Goal: Transaction & Acquisition: Purchase product/service

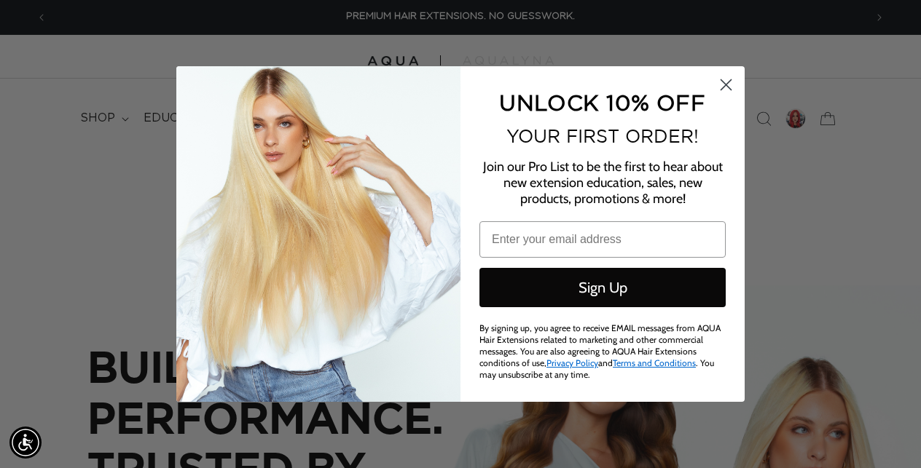
click at [724, 90] on circle "Close dialog" at bounding box center [726, 85] width 24 height 24
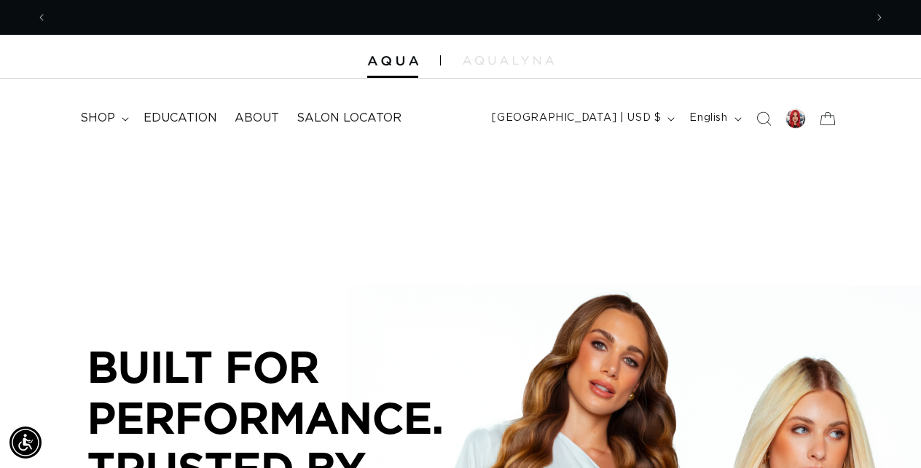
scroll to position [0, 817]
click at [791, 122] on div at bounding box center [795, 119] width 20 height 20
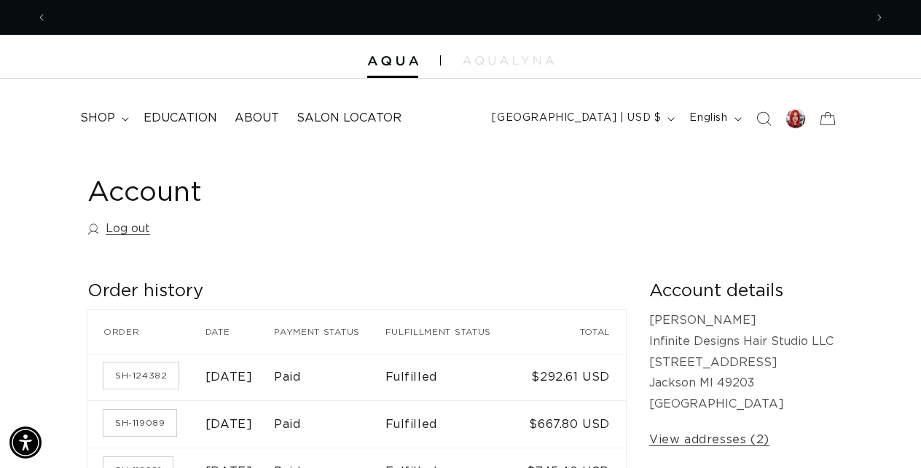
scroll to position [0, 817]
click at [98, 125] on span "shop" at bounding box center [97, 118] width 35 height 15
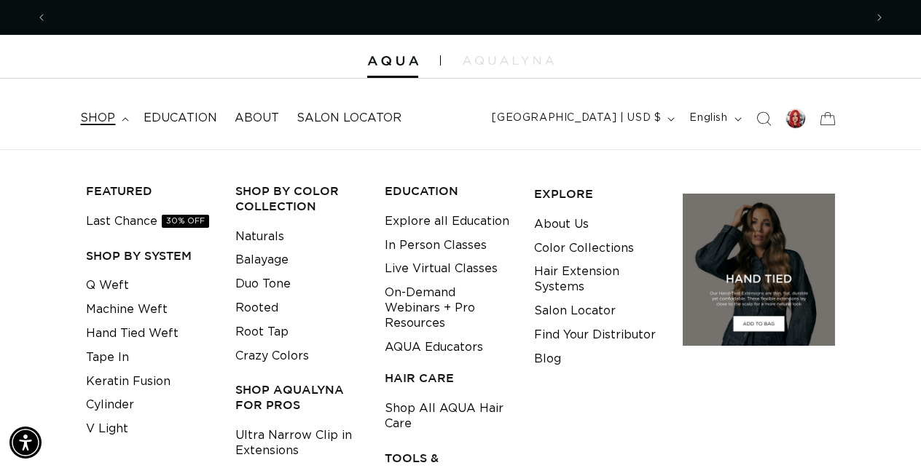
scroll to position [0, 1635]
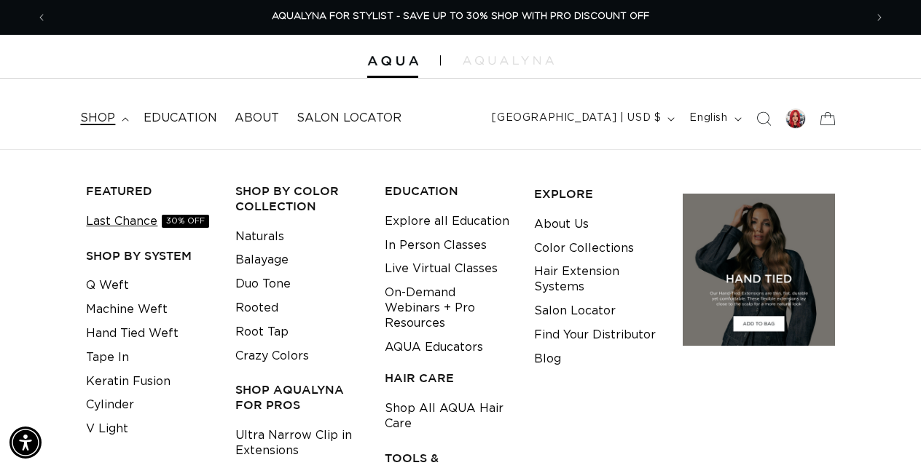
click at [148, 224] on link "Last Chance 30% OFF" at bounding box center [147, 222] width 123 height 24
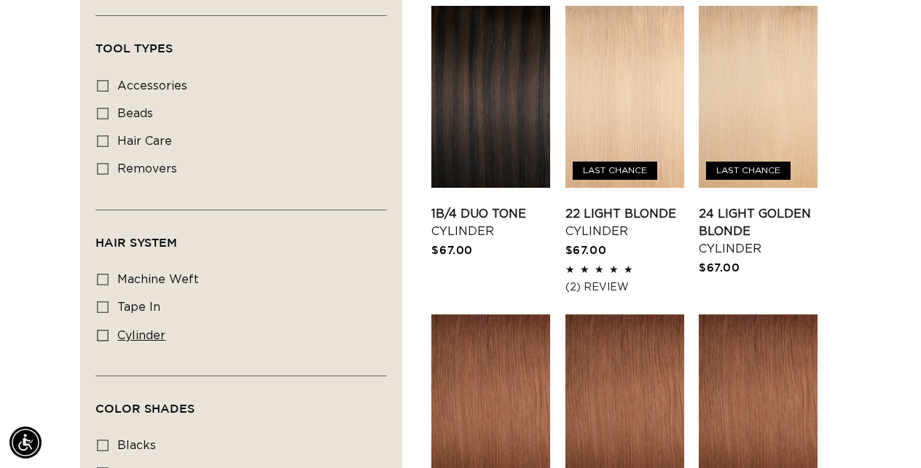
scroll to position [825, 0]
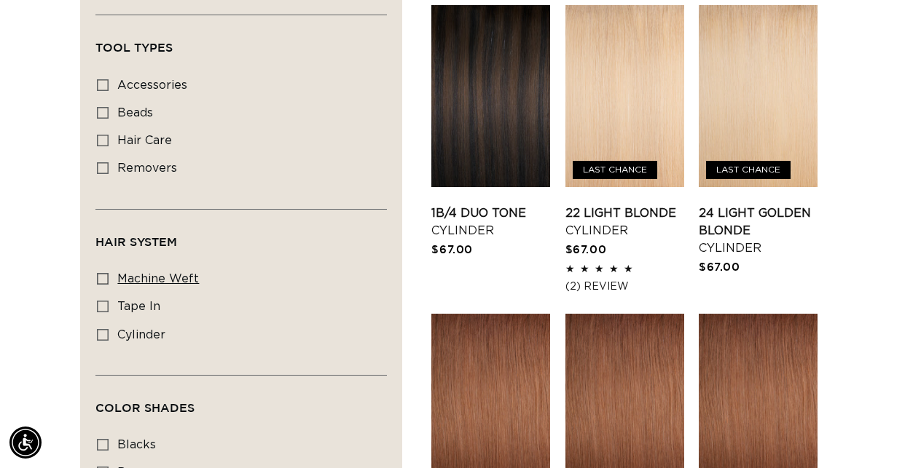
click at [158, 274] on span "machine weft" at bounding box center [158, 279] width 82 height 12
click at [109, 274] on input "machine weft machine weft (2 products)" at bounding box center [103, 279] width 12 height 12
checkbox input "true"
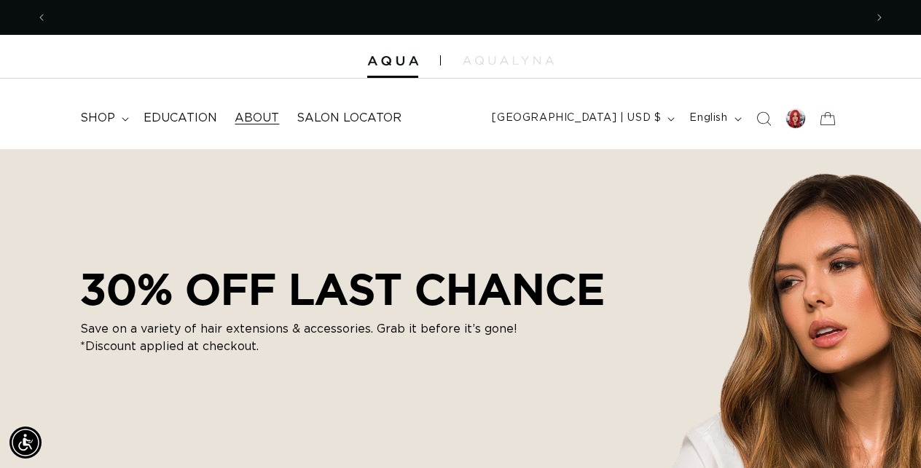
scroll to position [0, 817]
click at [123, 115] on summary "shop" at bounding box center [102, 118] width 63 height 33
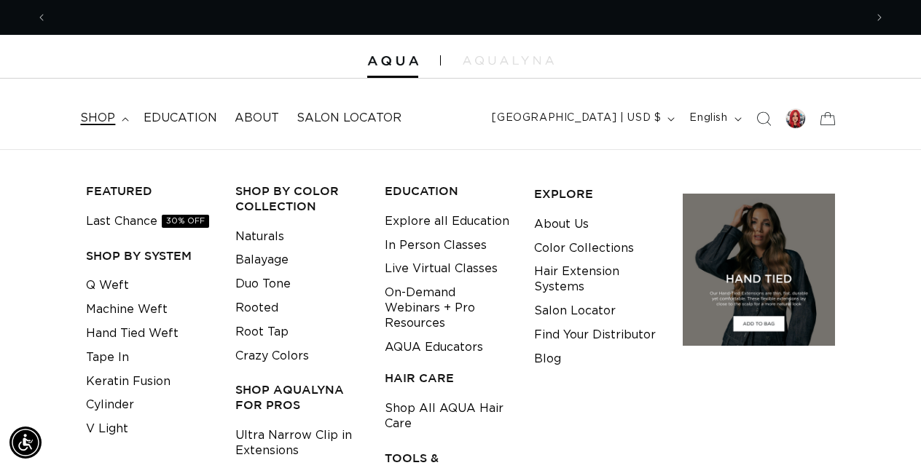
scroll to position [0, 1635]
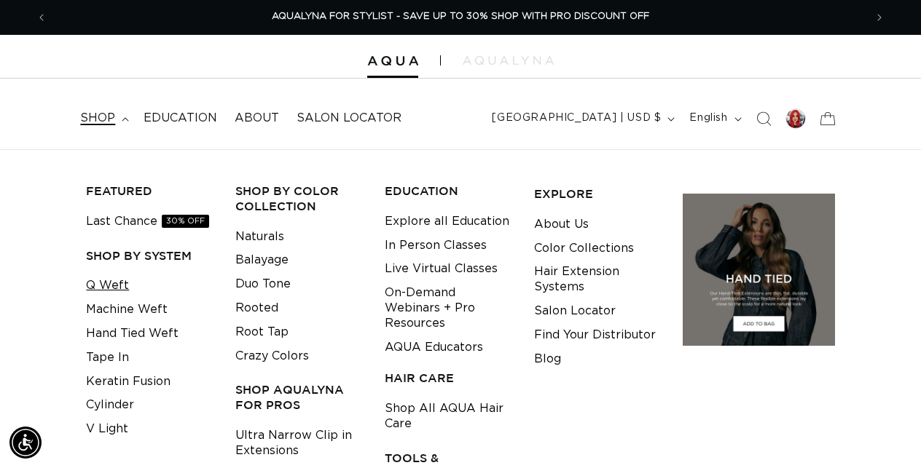
click at [115, 278] on link "Q Weft" at bounding box center [107, 286] width 43 height 24
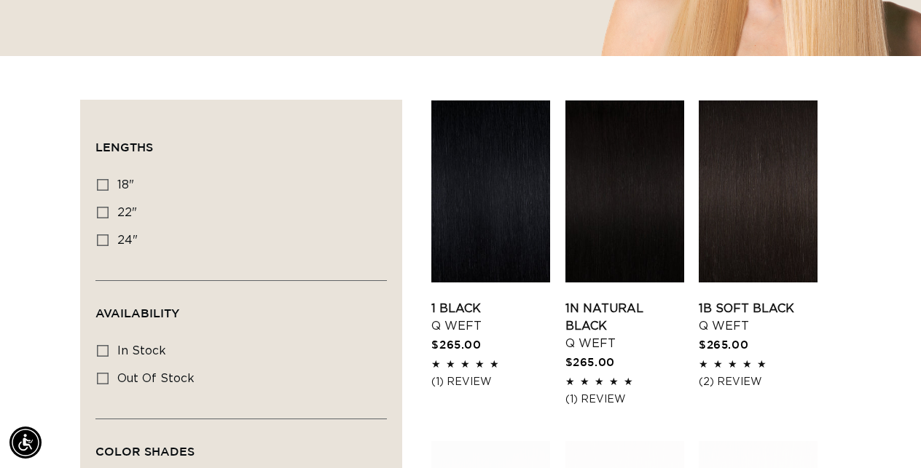
scroll to position [0, 1635]
click at [114, 186] on label "18" 18" (5 products)" at bounding box center [237, 186] width 280 height 28
click at [109, 186] on input "18" 18" (5 products)" at bounding box center [103, 185] width 12 height 12
checkbox input "true"
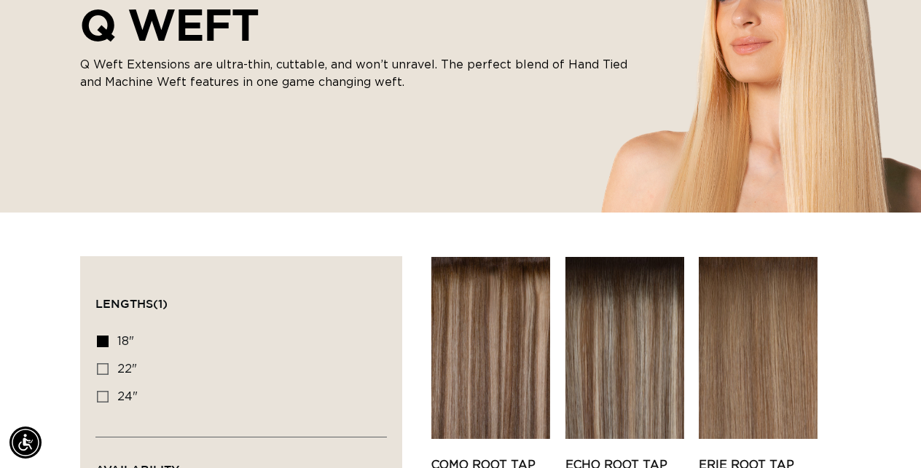
scroll to position [349, 0]
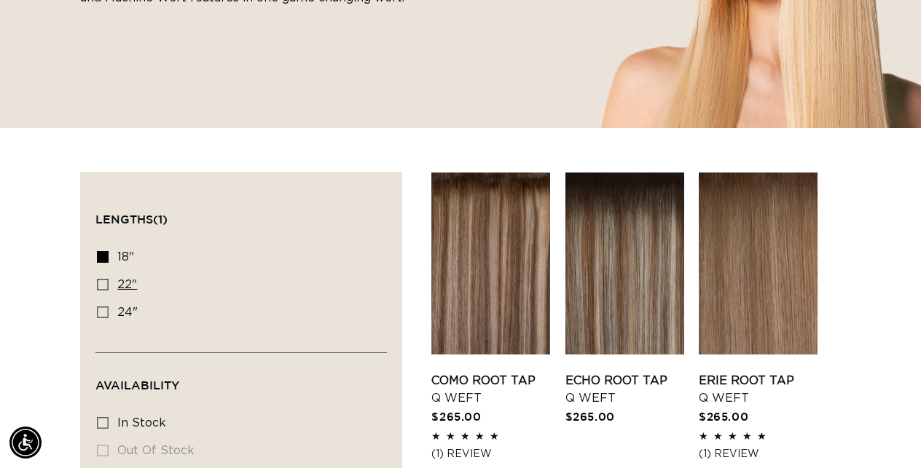
click at [97, 285] on input "22" 22" (5 products)" at bounding box center [103, 285] width 12 height 12
checkbox input "true"
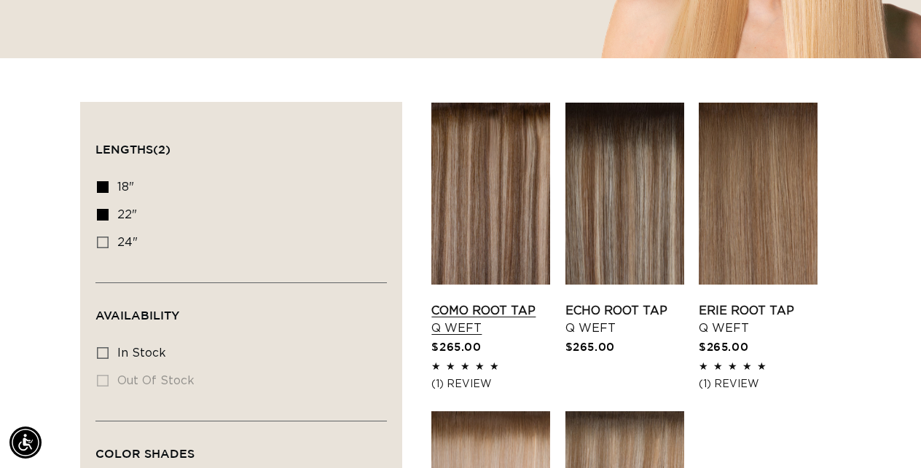
scroll to position [0, 817]
click at [102, 347] on icon at bounding box center [103, 353] width 12 height 12
click at [102, 347] on input "In stock In stock (5 products)" at bounding box center [103, 353] width 12 height 12
checkbox input "true"
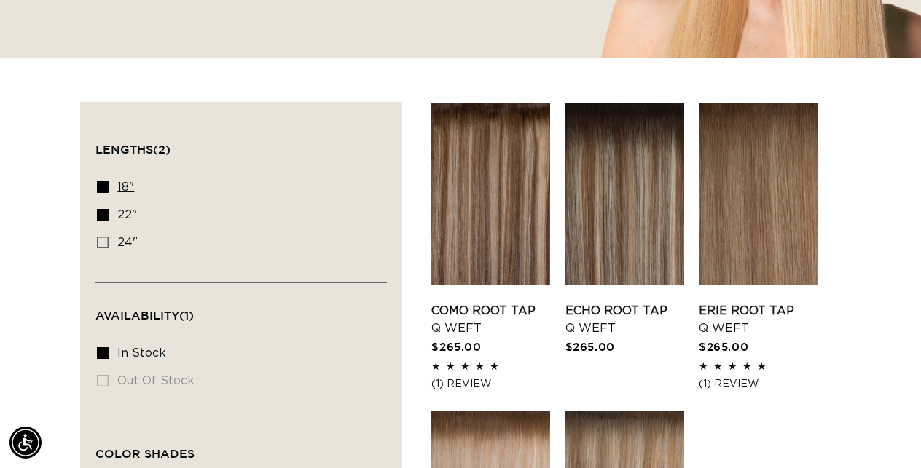
click at [109, 184] on label "18" 18" (5 products)" at bounding box center [237, 188] width 280 height 28
click at [109, 184] on input "18" 18" (5 products)" at bounding box center [103, 187] width 12 height 12
checkbox input "false"
click at [101, 215] on icon at bounding box center [103, 215] width 12 height 12
click at [101, 215] on input "22" 22" (5 products)" at bounding box center [103, 215] width 12 height 12
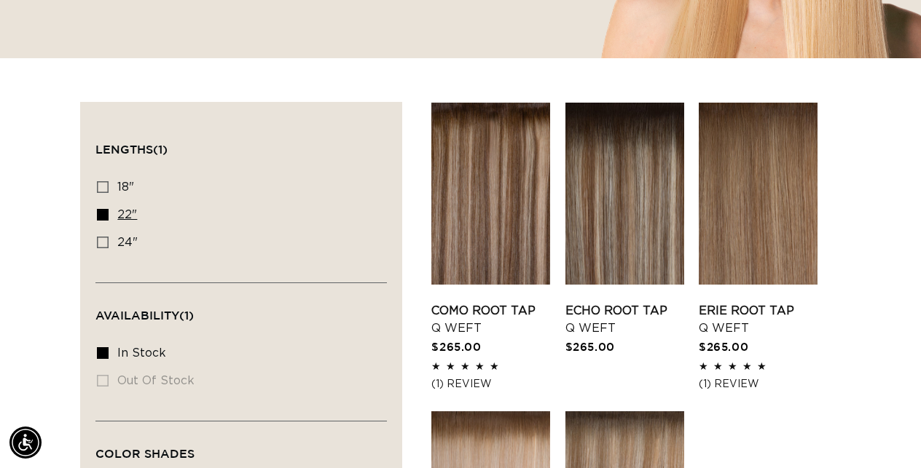
checkbox input "false"
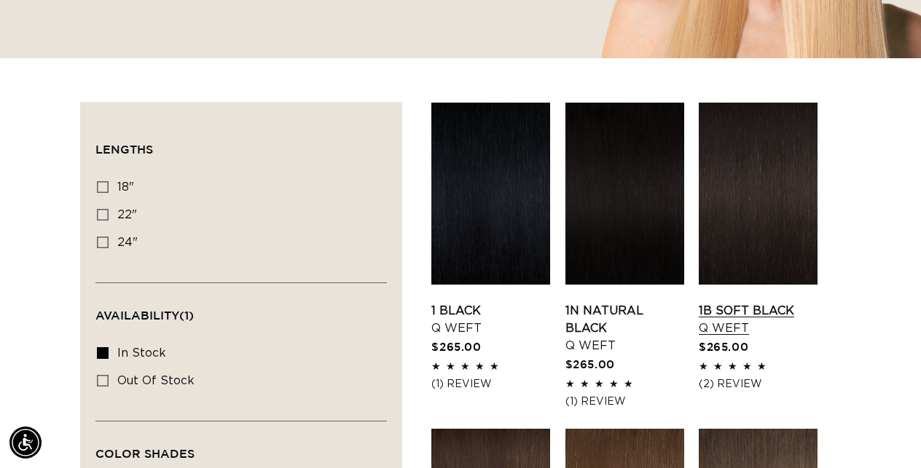
click at [774, 302] on link "1B Soft Black Q Weft" at bounding box center [758, 319] width 119 height 35
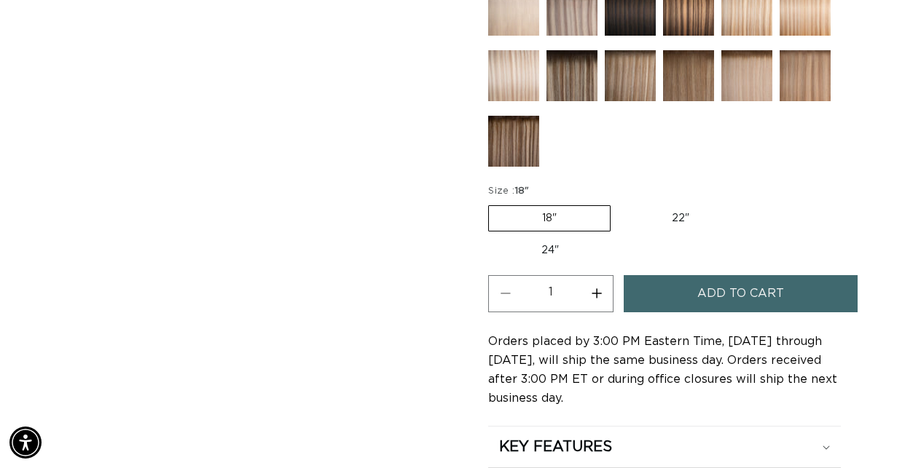
scroll to position [736, 0]
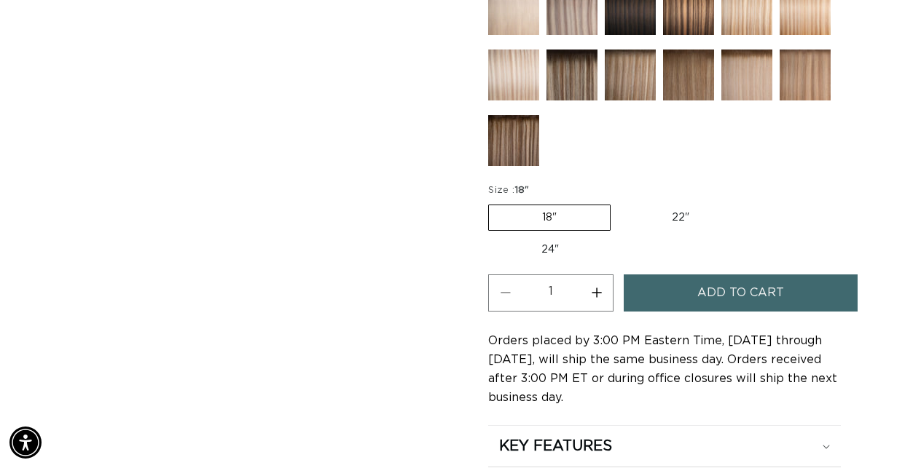
click at [600, 296] on button "Increase quantity for 1B Soft Black - Q Weft" at bounding box center [596, 293] width 33 height 37
type input "2"
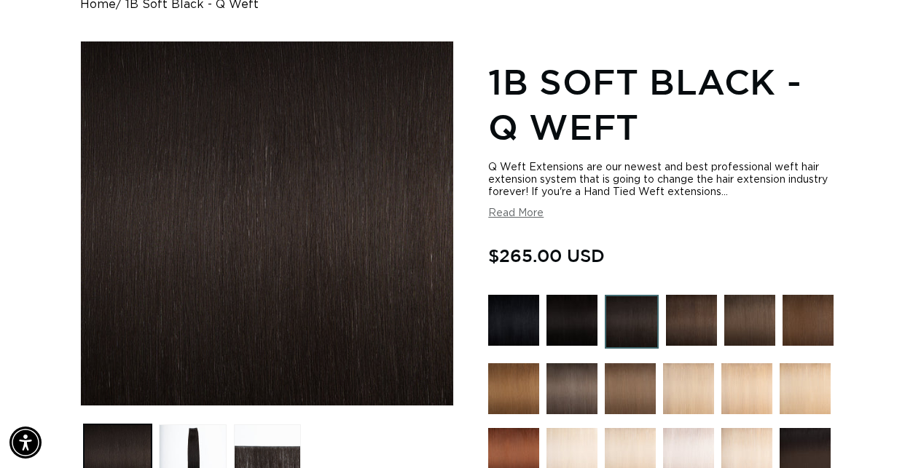
scroll to position [0, 817]
click at [533, 216] on button "Read More" at bounding box center [515, 214] width 55 height 12
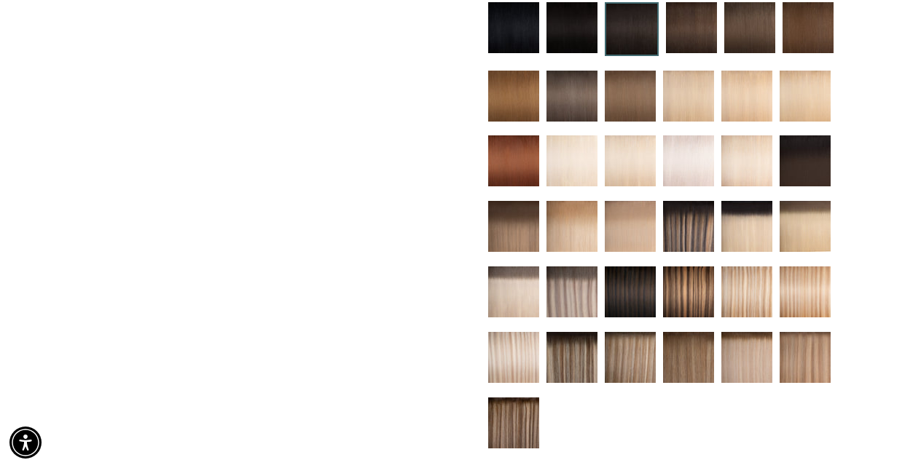
scroll to position [1163, 0]
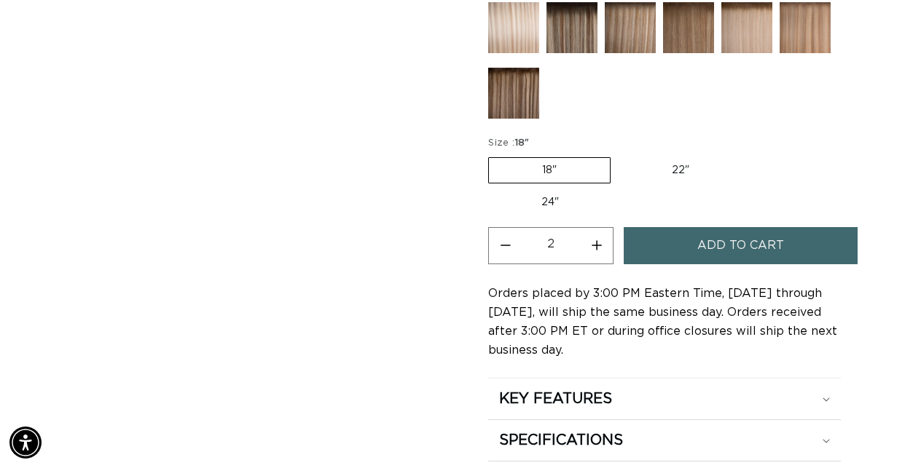
click at [697, 248] on button "Add to cart" at bounding box center [741, 245] width 234 height 37
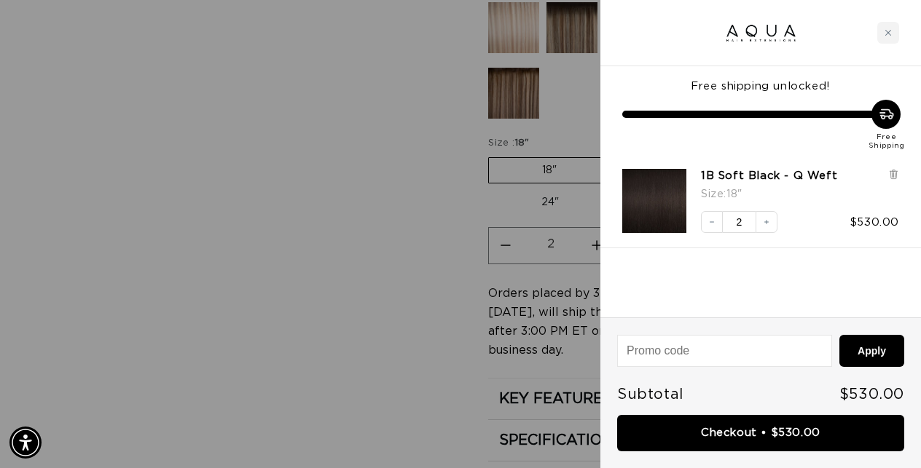
scroll to position [0, 0]
click at [478, 229] on div at bounding box center [460, 234] width 921 height 468
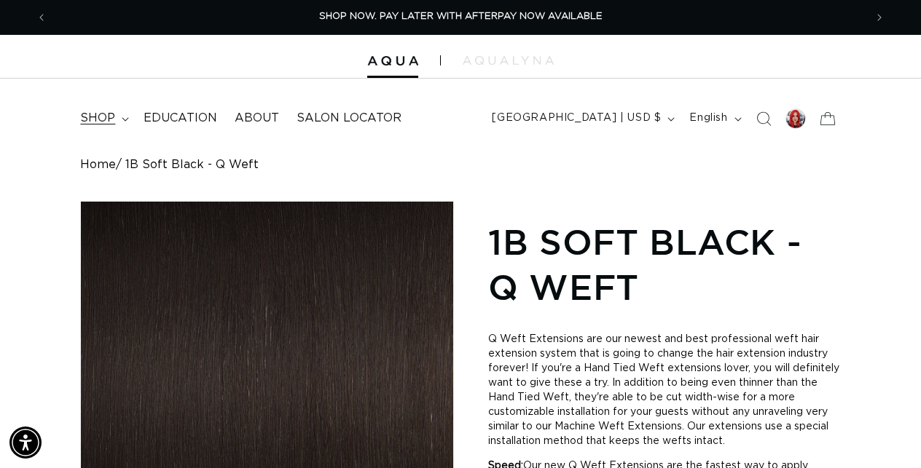
click at [123, 119] on icon at bounding box center [125, 119] width 7 height 4
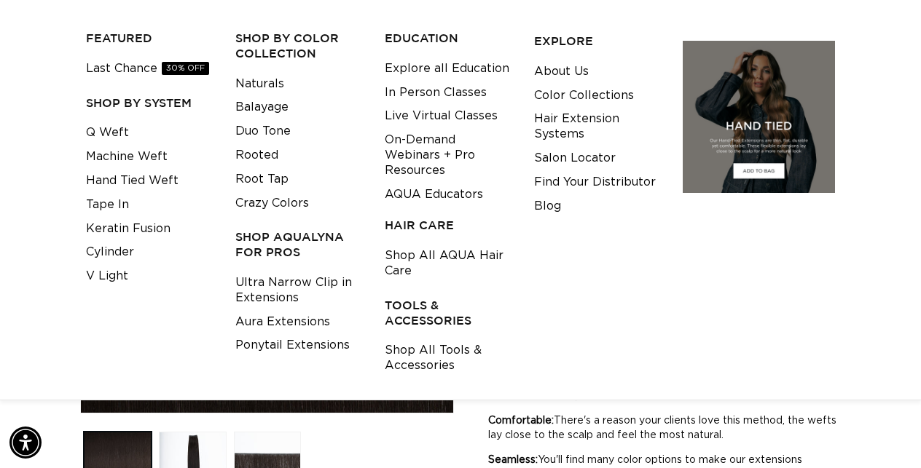
scroll to position [0, 1635]
click at [424, 249] on link "Shop All AQUA Hair Care" at bounding box center [448, 263] width 127 height 39
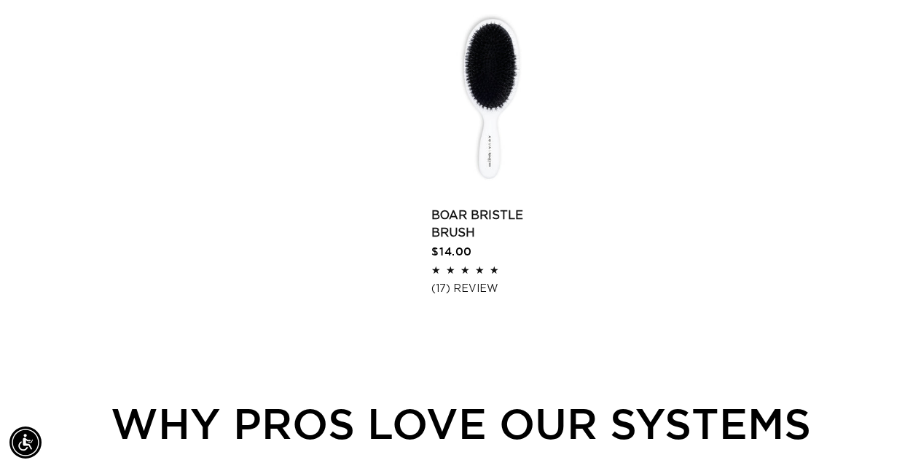
scroll to position [1539, 0]
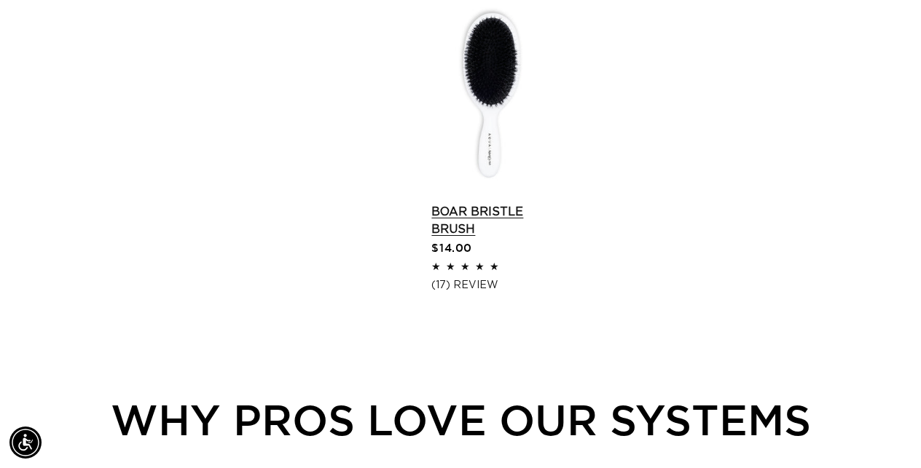
click at [482, 218] on link "Boar Bristle Brush" at bounding box center [490, 220] width 119 height 35
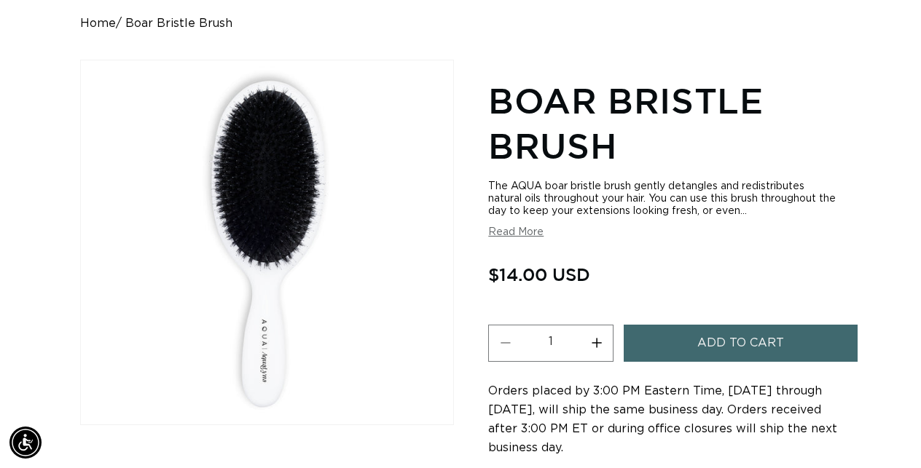
scroll to position [0, 817]
click at [603, 350] on button "Increase quantity for Boar Bristle Brush" at bounding box center [596, 343] width 33 height 37
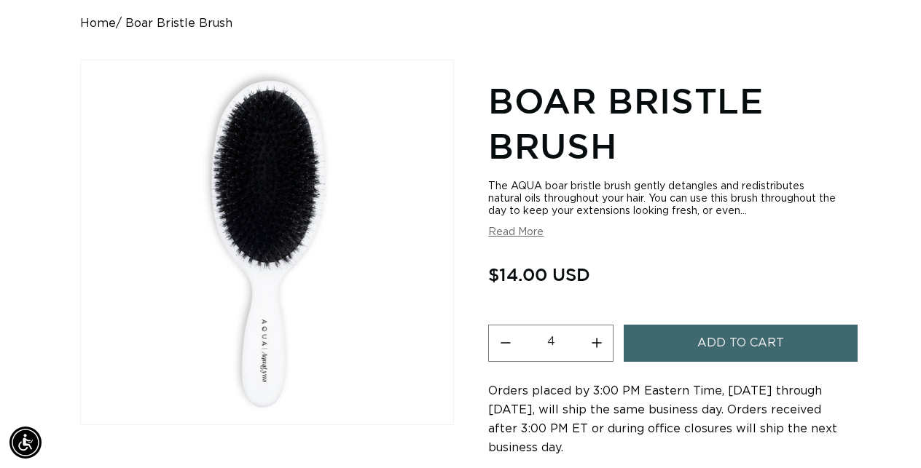
type input "5"
click at [667, 350] on button "Add to cart" at bounding box center [741, 343] width 234 height 37
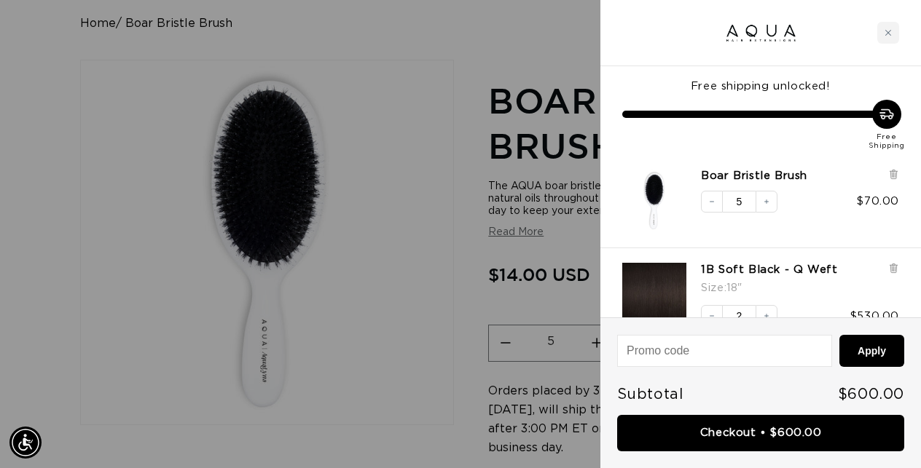
click at [468, 278] on div at bounding box center [460, 234] width 921 height 468
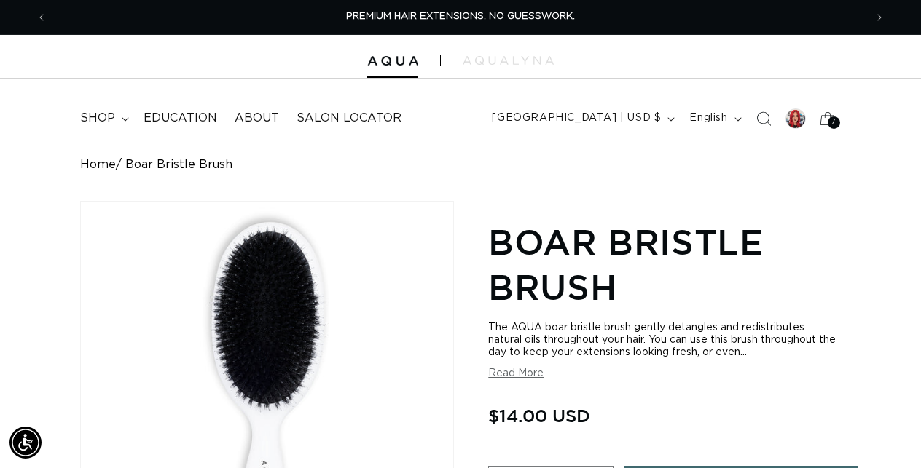
scroll to position [0, 0]
click at [112, 111] on span "shop" at bounding box center [97, 118] width 35 height 15
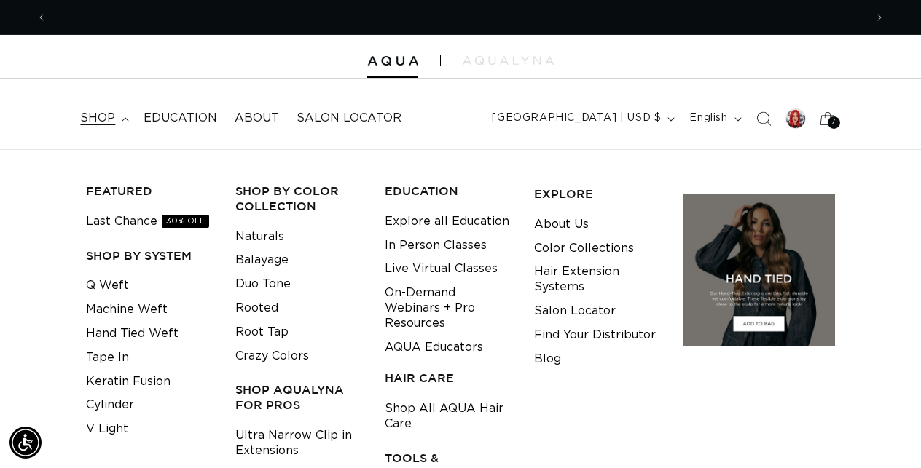
scroll to position [0, 817]
click at [441, 404] on link "Shop All AQUA Hair Care" at bounding box center [448, 416] width 127 height 39
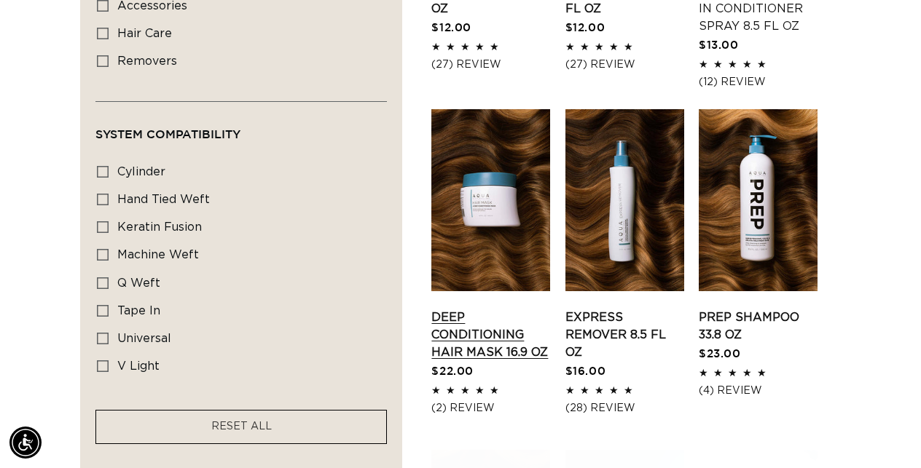
scroll to position [0, 817]
click at [484, 309] on link "Deep Conditioning Hair Mask 16.9 oz" at bounding box center [490, 335] width 119 height 52
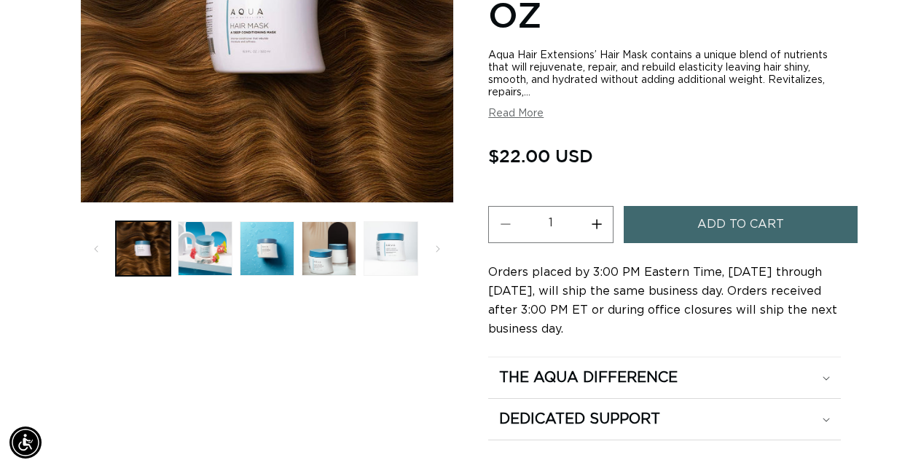
scroll to position [374, 0]
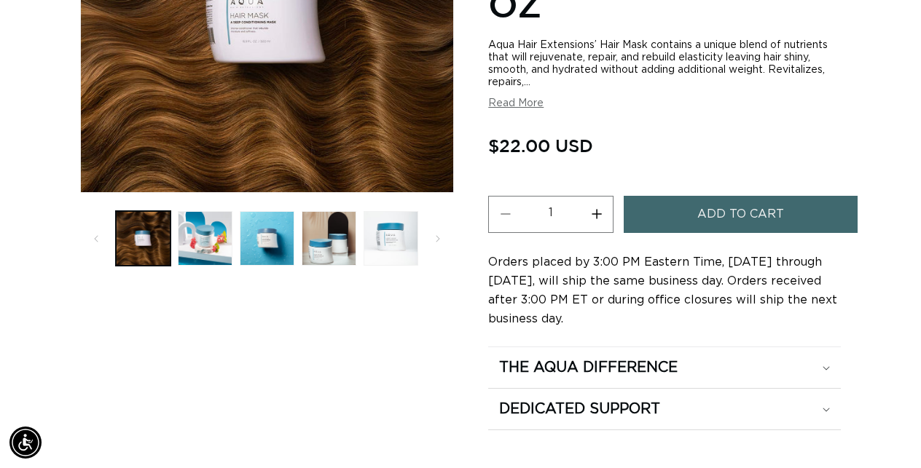
click at [605, 224] on button "Increase quantity for Deep Conditioning Hair Mask 16.9 oz" at bounding box center [596, 214] width 33 height 37
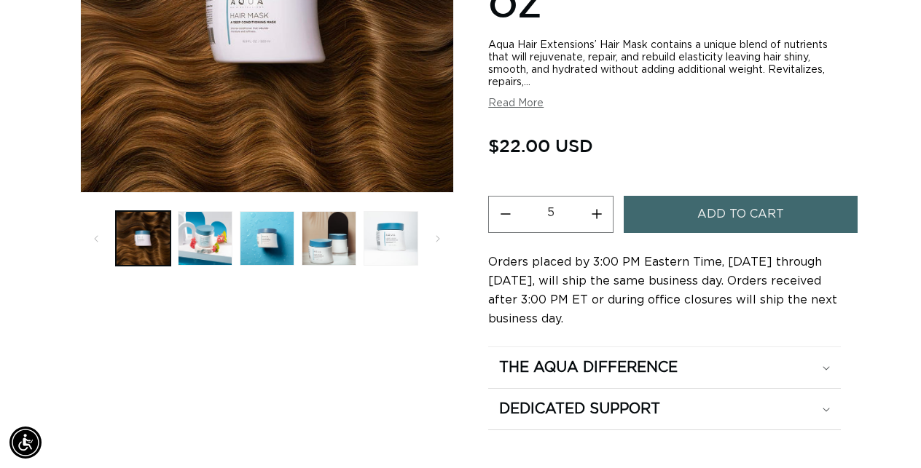
click at [605, 224] on button "Increase quantity for Deep Conditioning Hair Mask 16.9 oz" at bounding box center [596, 214] width 33 height 37
type input "6"
click at [683, 224] on button "Add to cart" at bounding box center [741, 214] width 234 height 37
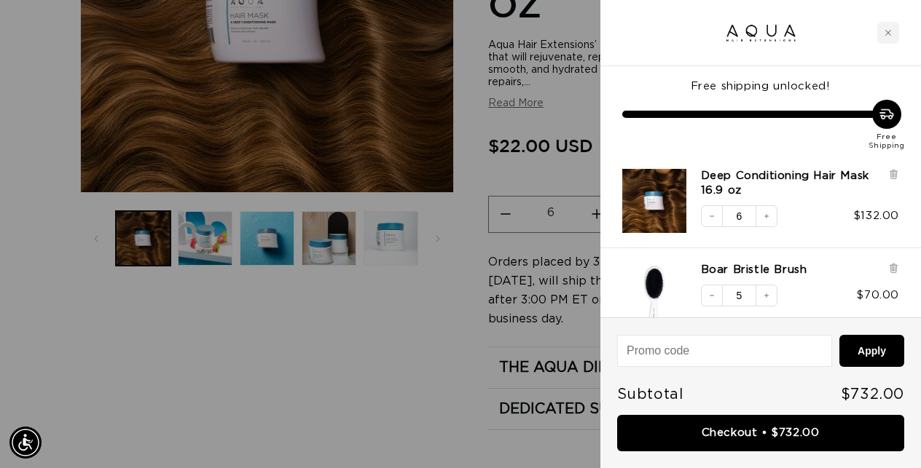
click at [427, 325] on div at bounding box center [460, 234] width 921 height 468
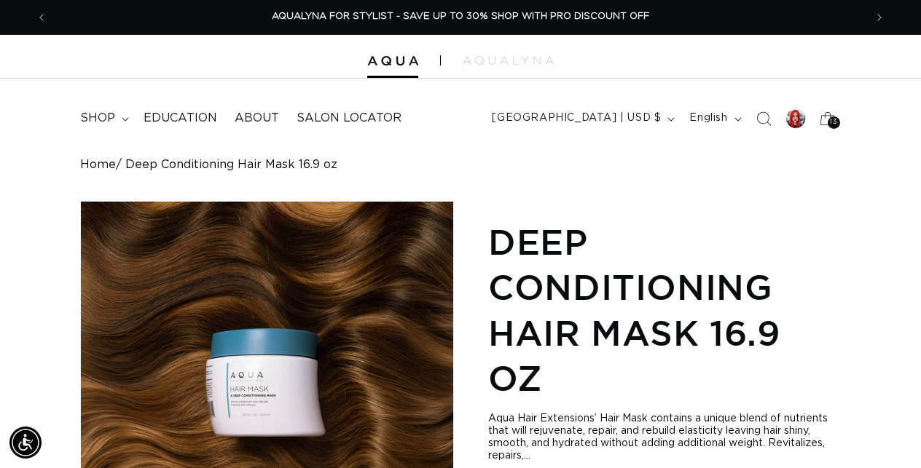
scroll to position [0, 0]
click at [124, 117] on icon at bounding box center [125, 119] width 7 height 4
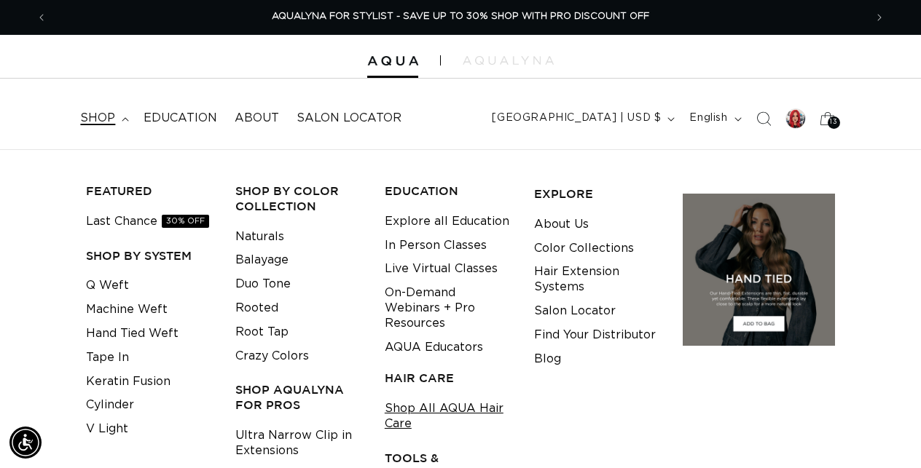
click at [424, 403] on link "Shop All AQUA Hair Care" at bounding box center [448, 416] width 127 height 39
